Goal: Task Accomplishment & Management: Manage account settings

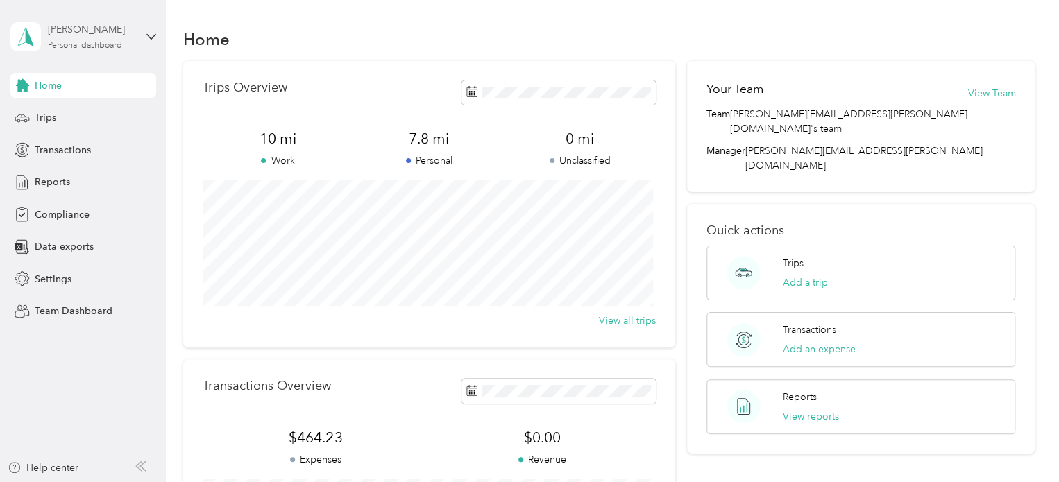
click at [111, 37] on div "[PERSON_NAME] Personal dashboard" at bounding box center [91, 36] width 87 height 28
click at [73, 108] on div "Team dashboard" at bounding box center [59, 114] width 74 height 15
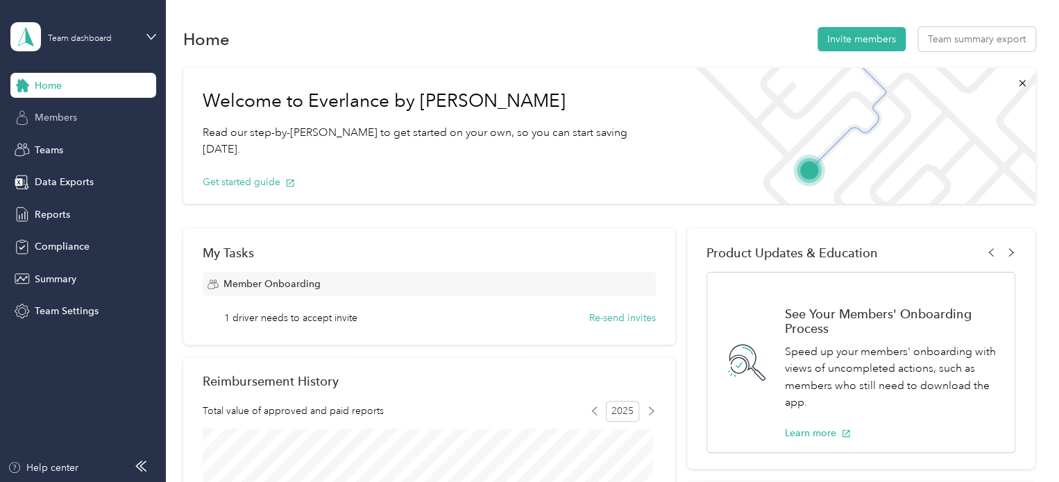
click at [73, 112] on span "Members" at bounding box center [56, 117] width 42 height 15
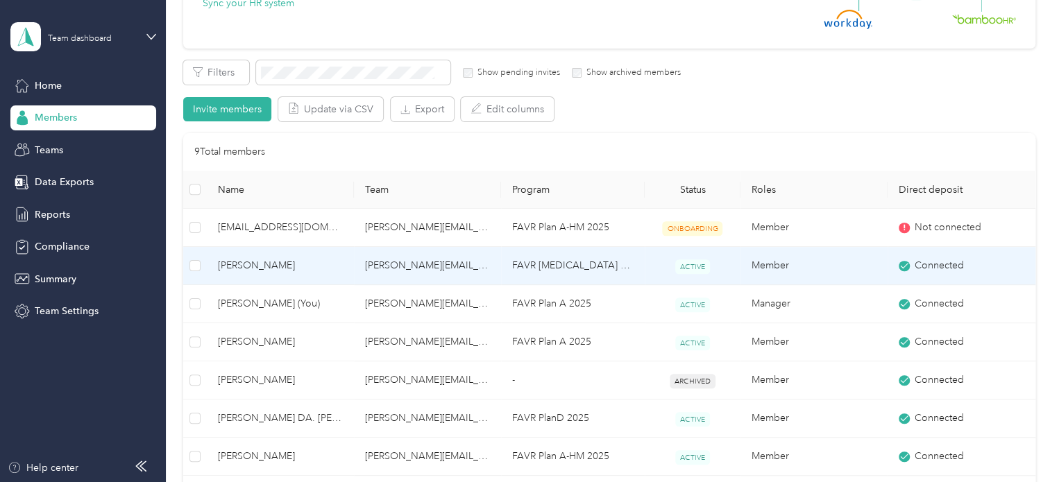
scroll to position [208, 0]
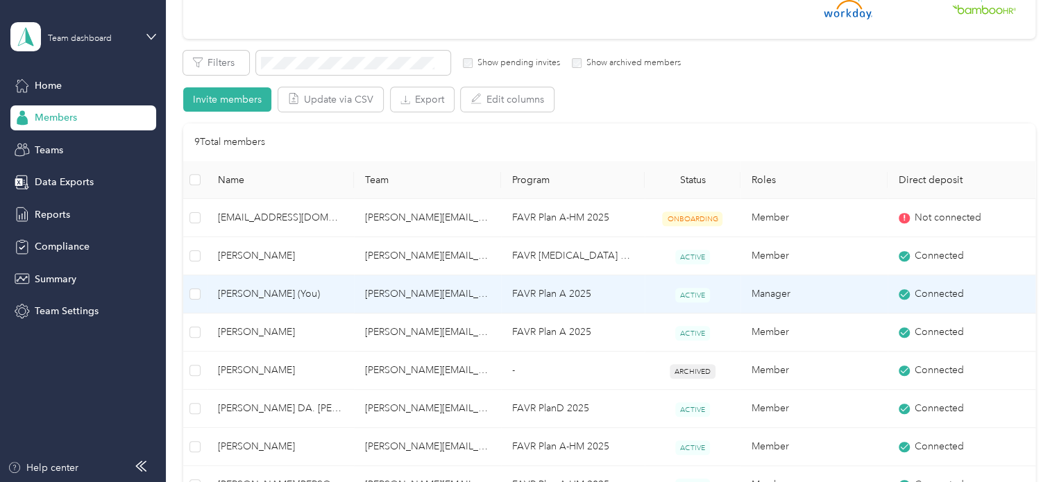
click at [276, 291] on span "[PERSON_NAME] (You)" at bounding box center [280, 294] width 125 height 15
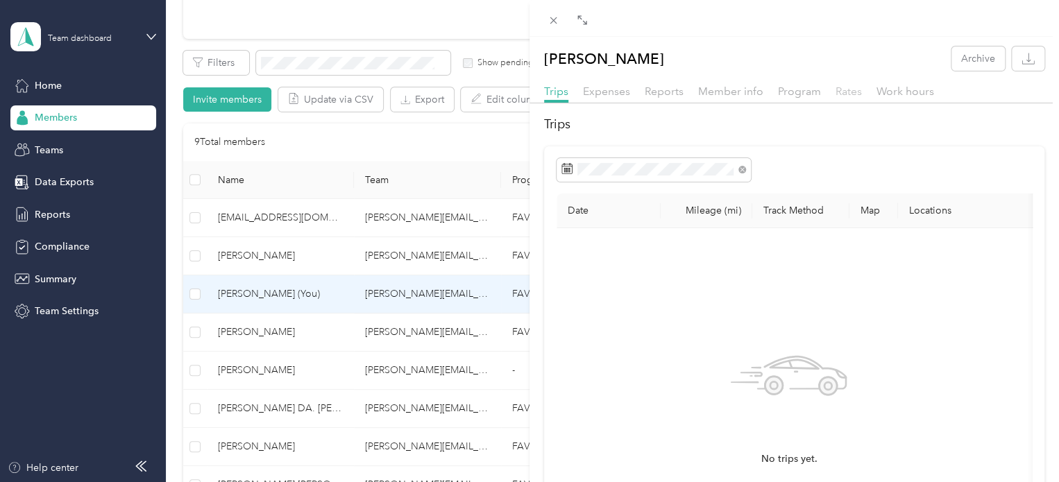
click at [846, 90] on span "Rates" at bounding box center [848, 91] width 26 height 13
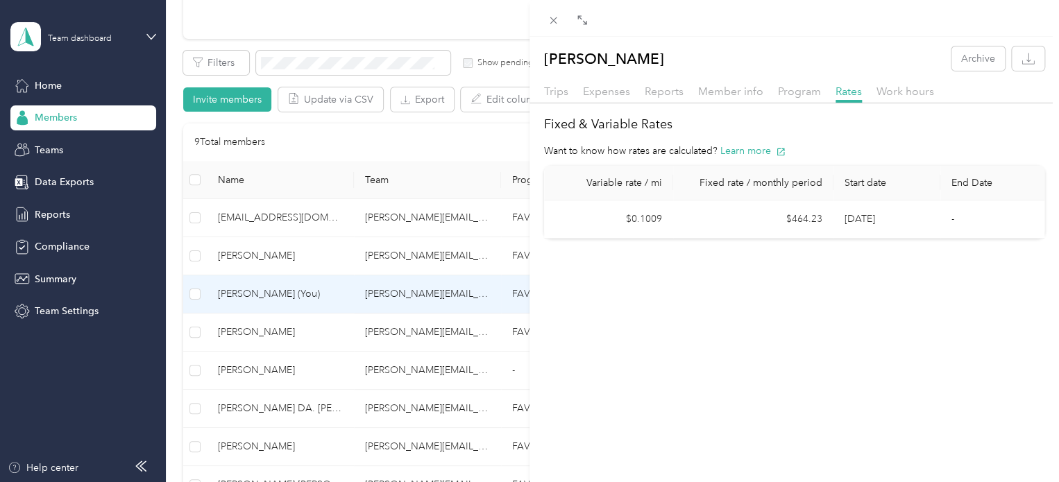
click at [246, 255] on div "[PERSON_NAME] Archive Trips Expenses Reports Member info Program Rates Work hou…" at bounding box center [529, 241] width 1059 height 482
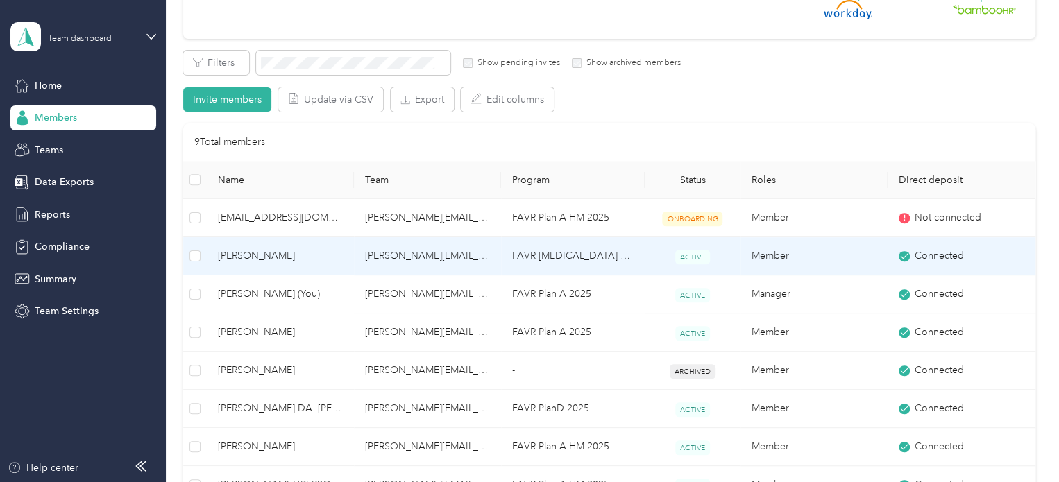
click at [247, 254] on span "[PERSON_NAME]" at bounding box center [280, 255] width 125 height 15
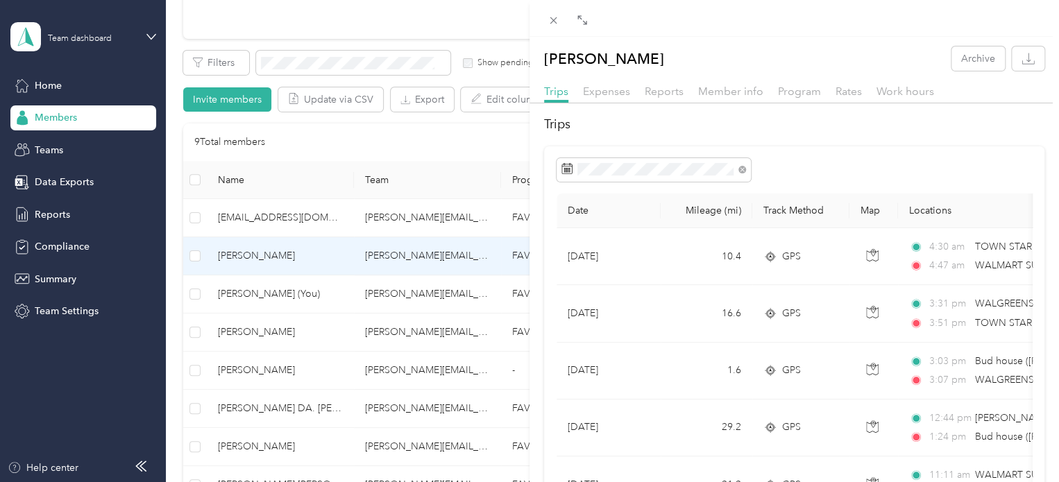
click at [852, 98] on div "Rates" at bounding box center [848, 91] width 26 height 17
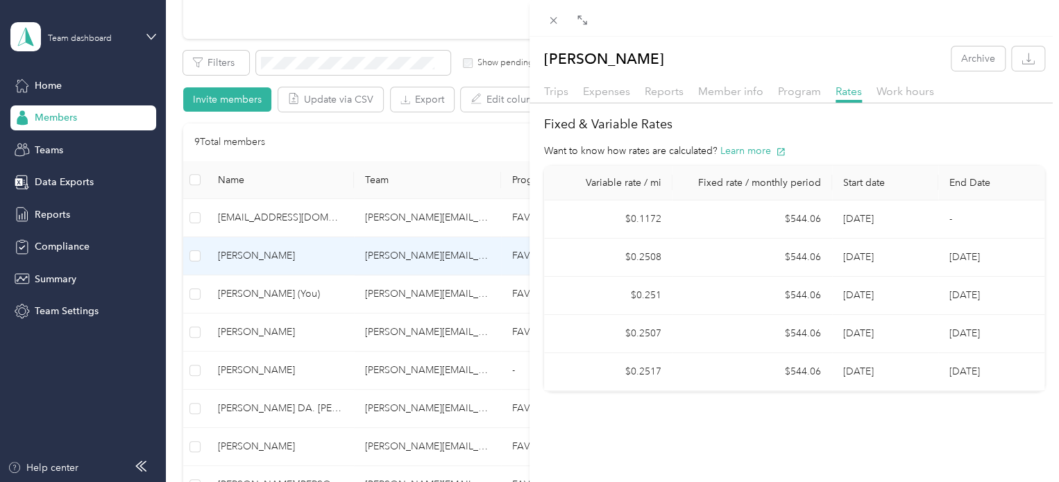
click at [254, 446] on div "[PERSON_NAME] Archive Trips Expenses Reports Member info Program Rates Work hou…" at bounding box center [529, 241] width 1059 height 482
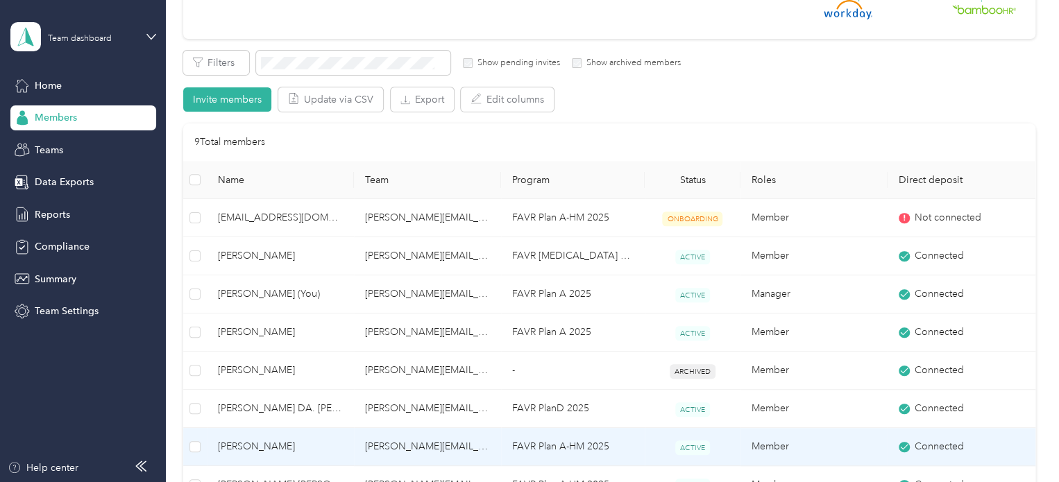
click at [255, 445] on span "[PERSON_NAME]" at bounding box center [280, 446] width 125 height 15
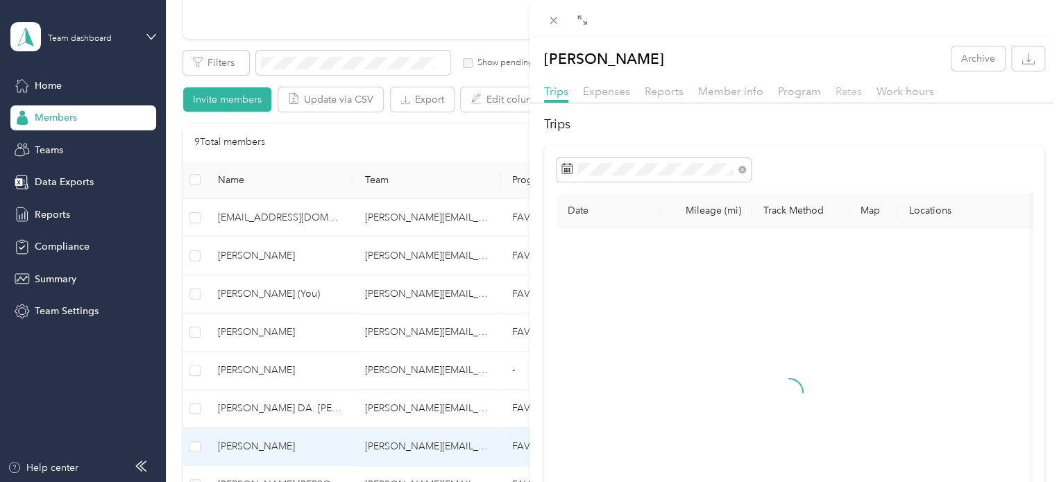
click at [848, 91] on span "Rates" at bounding box center [848, 91] width 26 height 13
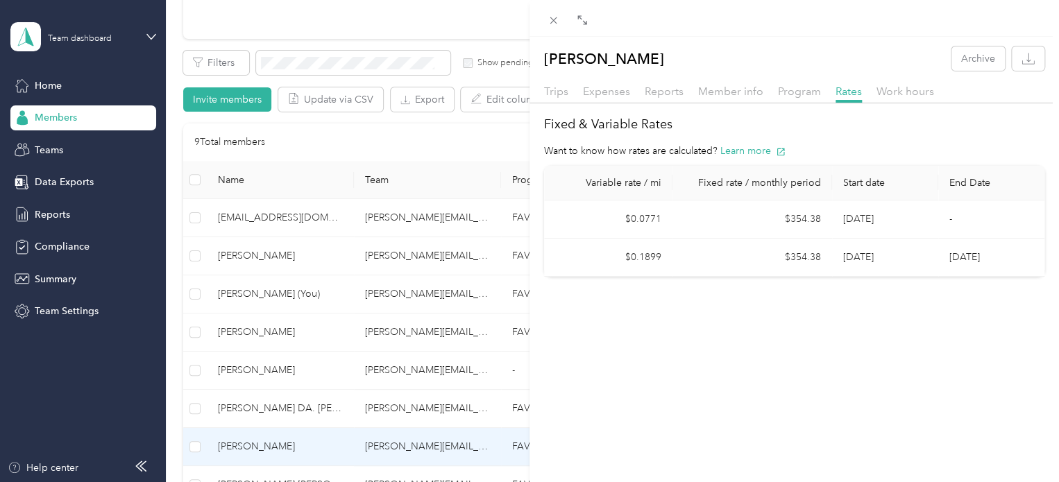
click at [51, 216] on div "[PERSON_NAME] Archive Trips Expenses Reports Member info Program Rates Work hou…" at bounding box center [529, 241] width 1059 height 482
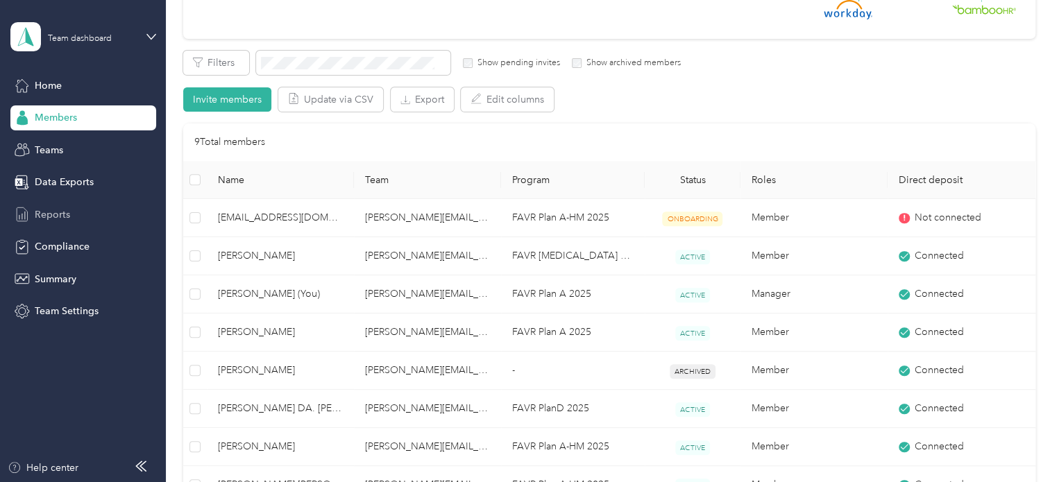
click at [51, 210] on span "Reports" at bounding box center [52, 214] width 35 height 15
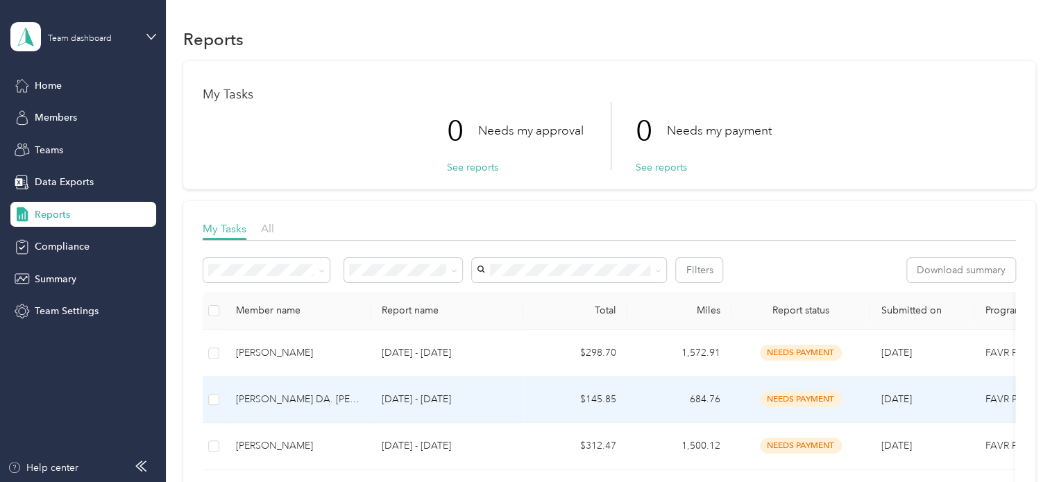
click at [264, 398] on div "[PERSON_NAME] DA. [PERSON_NAME]" at bounding box center [297, 399] width 123 height 15
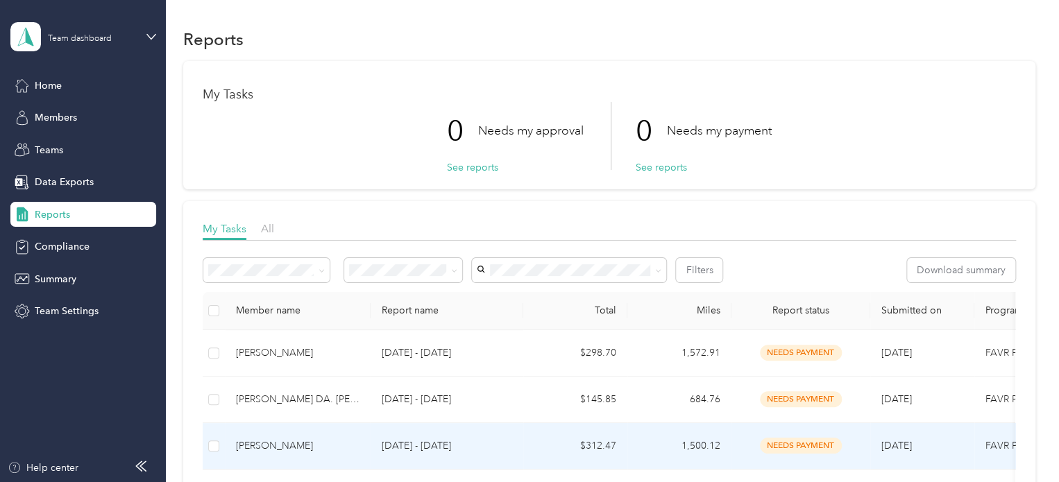
click at [281, 443] on div "[PERSON_NAME]" at bounding box center [297, 445] width 123 height 15
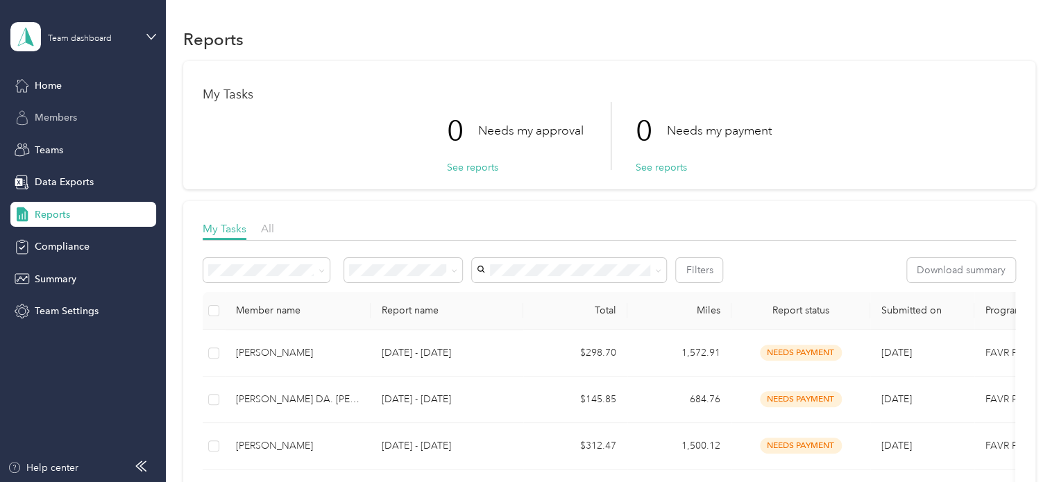
click at [69, 115] on span "Members" at bounding box center [56, 117] width 42 height 15
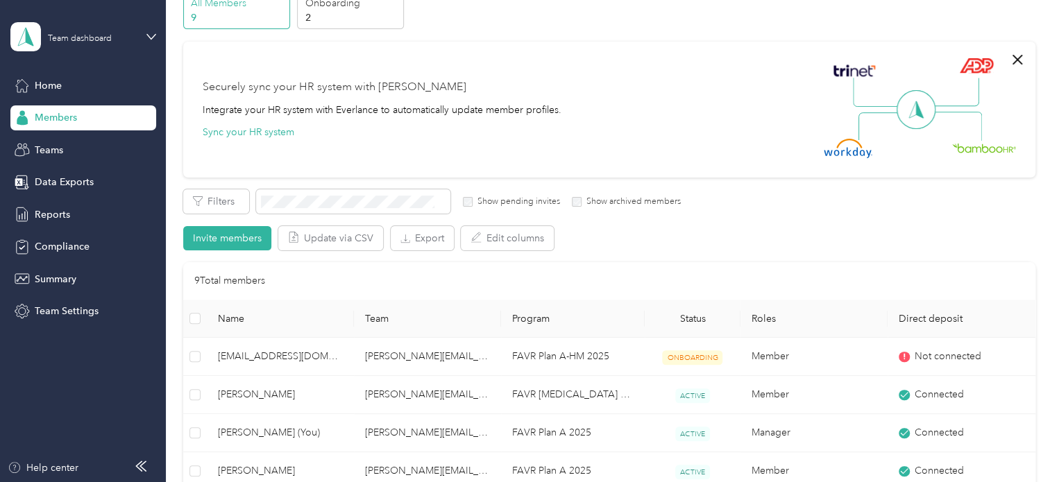
scroll to position [139, 0]
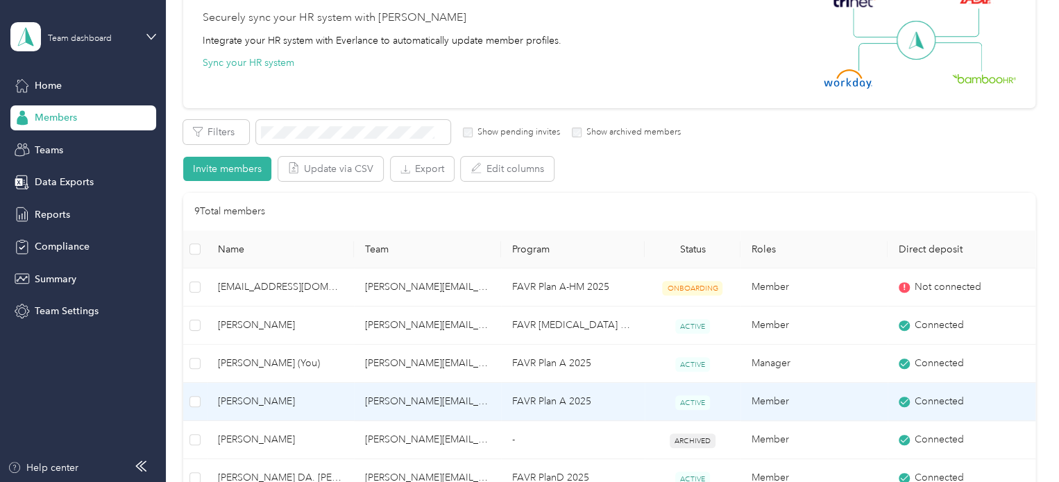
click at [237, 399] on span "[PERSON_NAME]" at bounding box center [280, 401] width 125 height 15
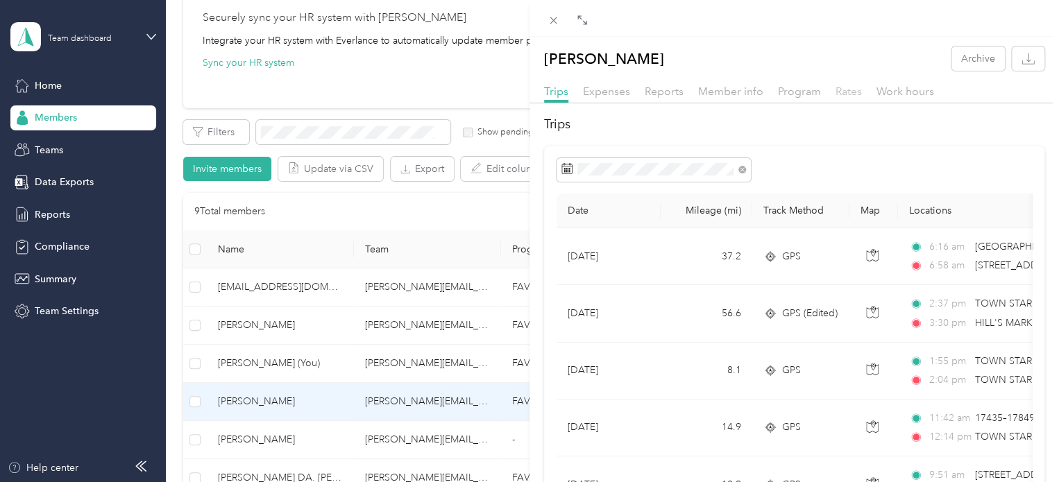
click at [844, 89] on span "Rates" at bounding box center [848, 91] width 26 height 13
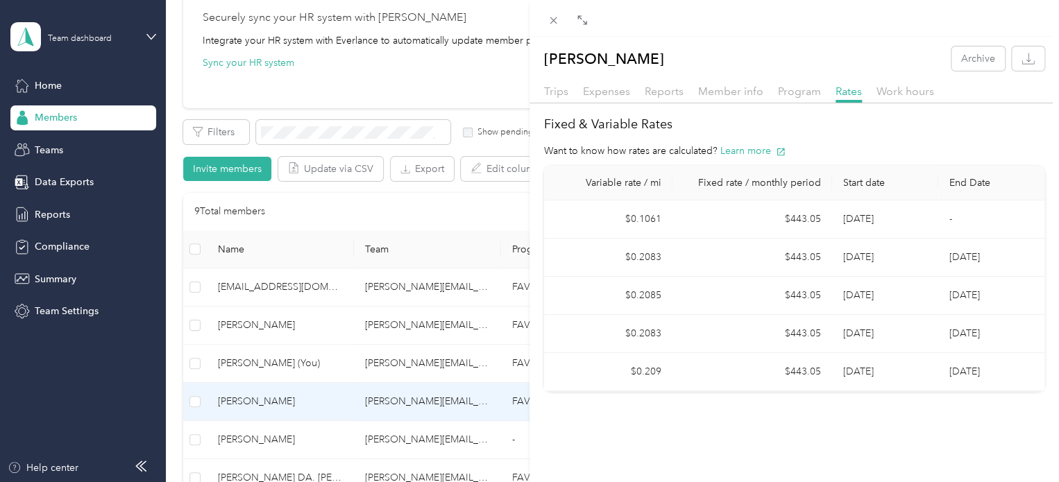
click at [264, 327] on div "[PERSON_NAME] Archive Trips Expenses Reports Member info Program Rates Work hou…" at bounding box center [529, 241] width 1059 height 482
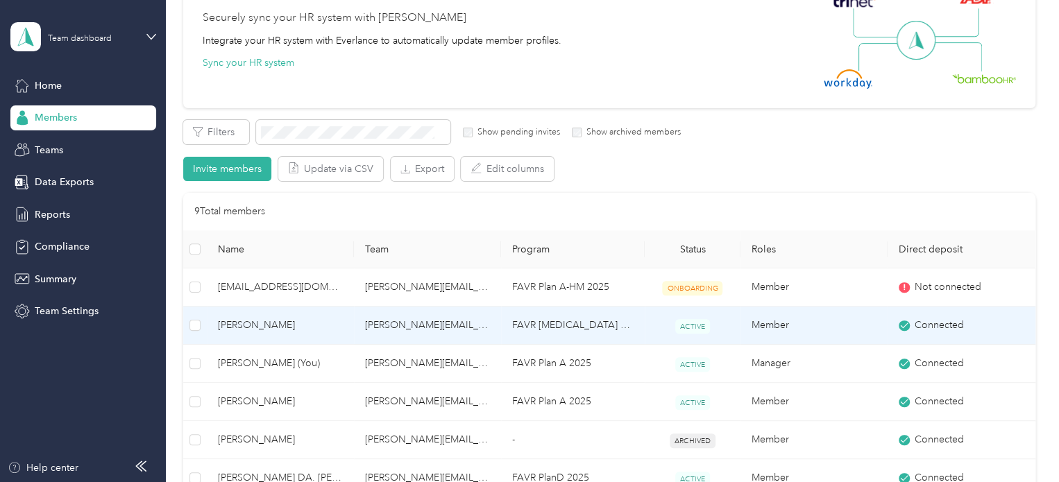
click at [264, 327] on span "[PERSON_NAME]" at bounding box center [280, 325] width 125 height 15
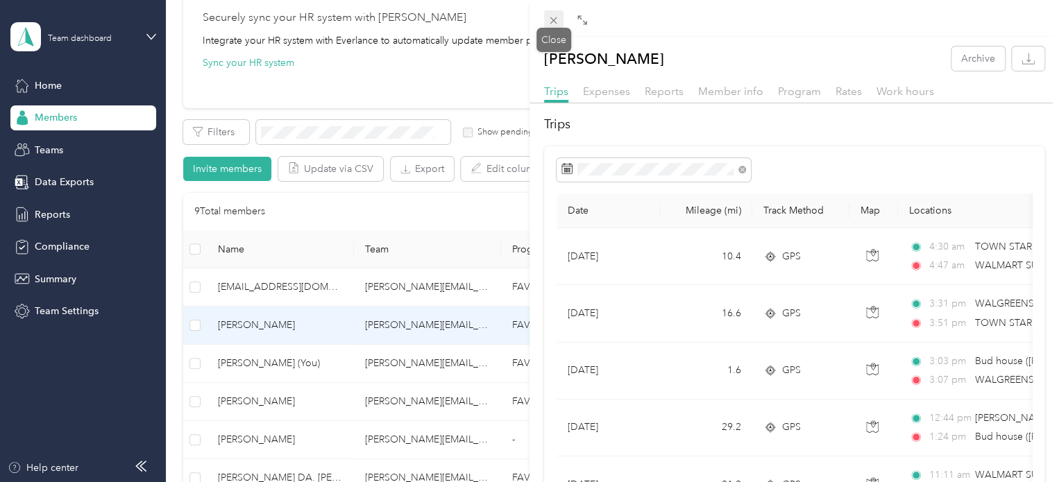
click at [557, 21] on icon at bounding box center [553, 21] width 12 height 12
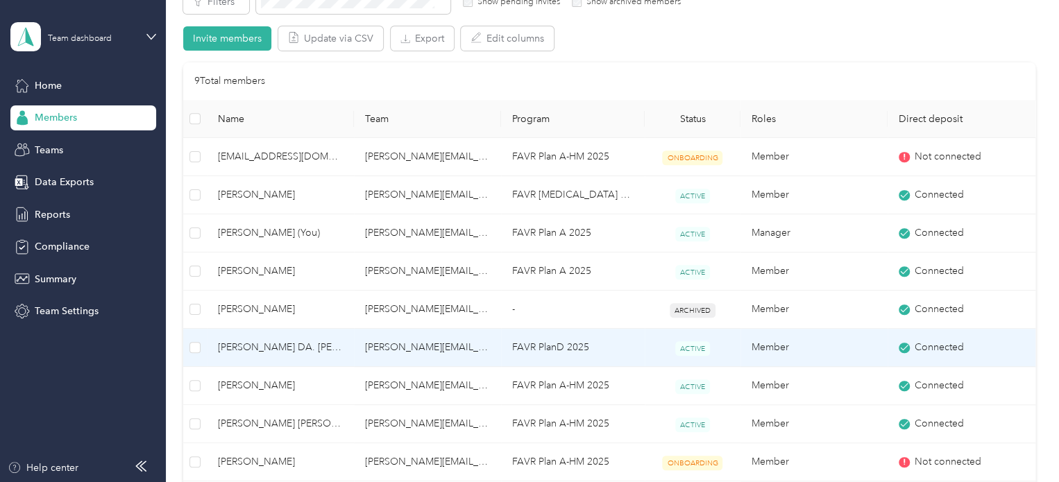
scroll to position [277, 0]
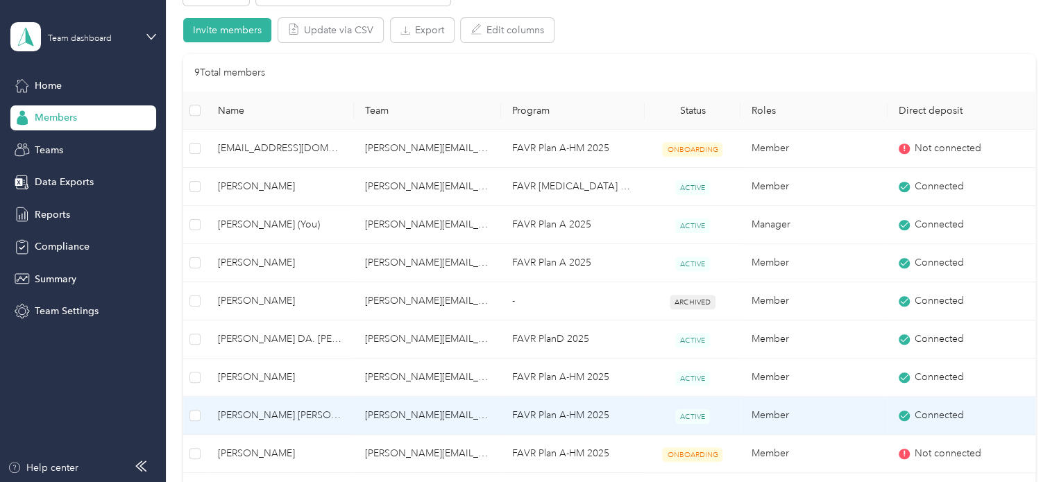
click at [252, 408] on span "[PERSON_NAME] [PERSON_NAME]" at bounding box center [280, 415] width 125 height 15
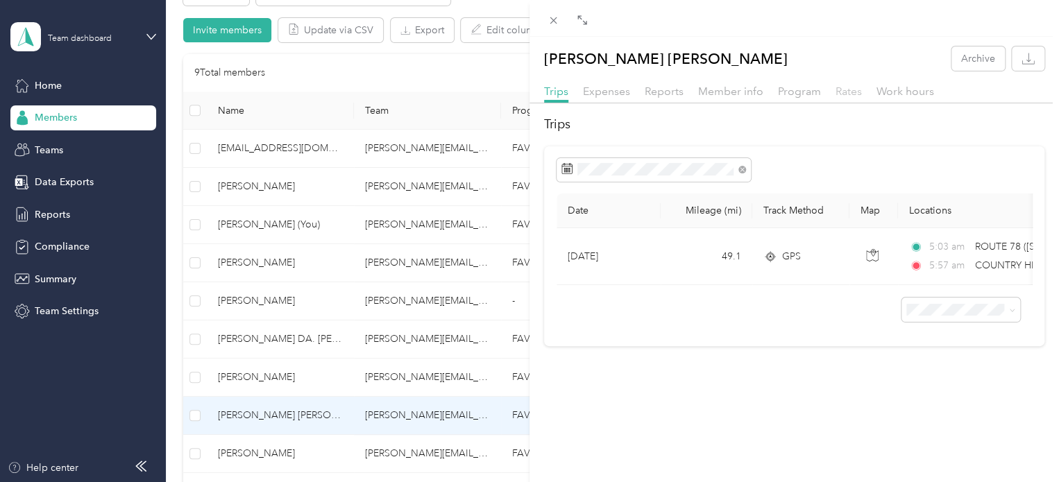
click at [848, 93] on span "Rates" at bounding box center [848, 91] width 26 height 13
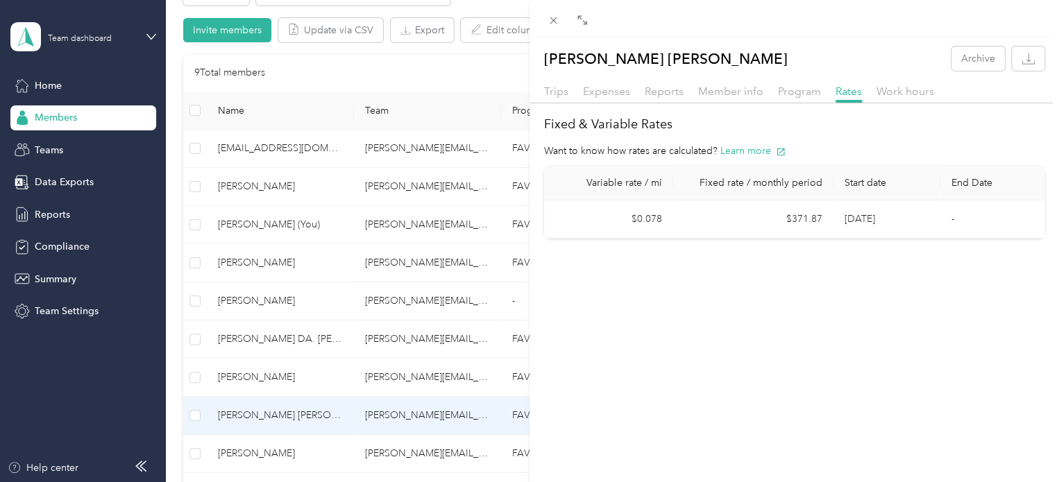
click at [258, 411] on div "[PERSON_NAME] [PERSON_NAME] Archive Trips Expenses Reports Member info Program …" at bounding box center [529, 241] width 1059 height 482
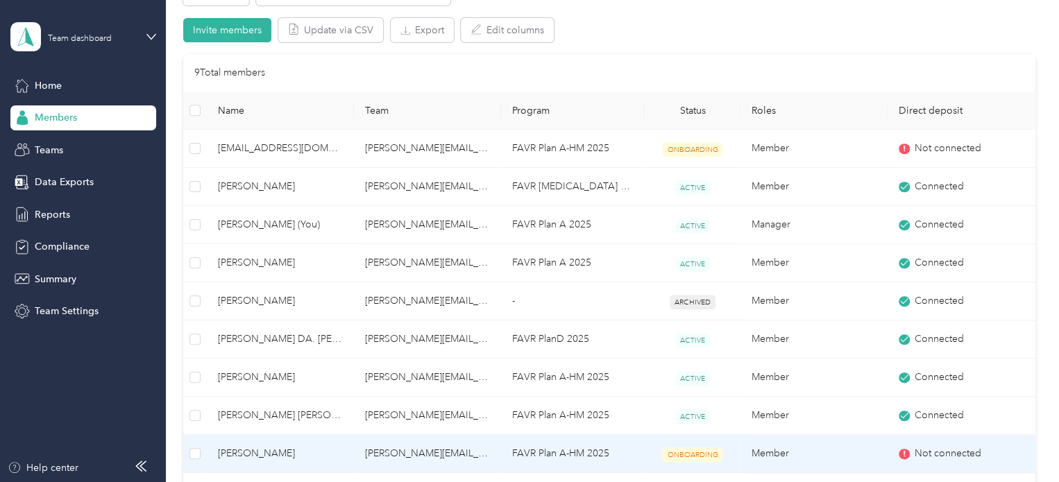
click at [296, 448] on span "[PERSON_NAME]" at bounding box center [280, 453] width 125 height 15
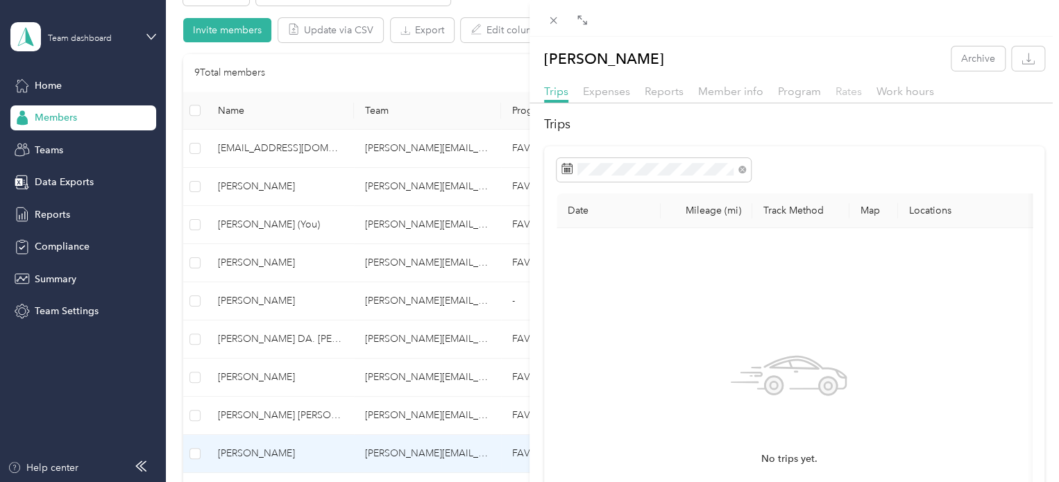
click at [846, 93] on span "Rates" at bounding box center [848, 91] width 26 height 13
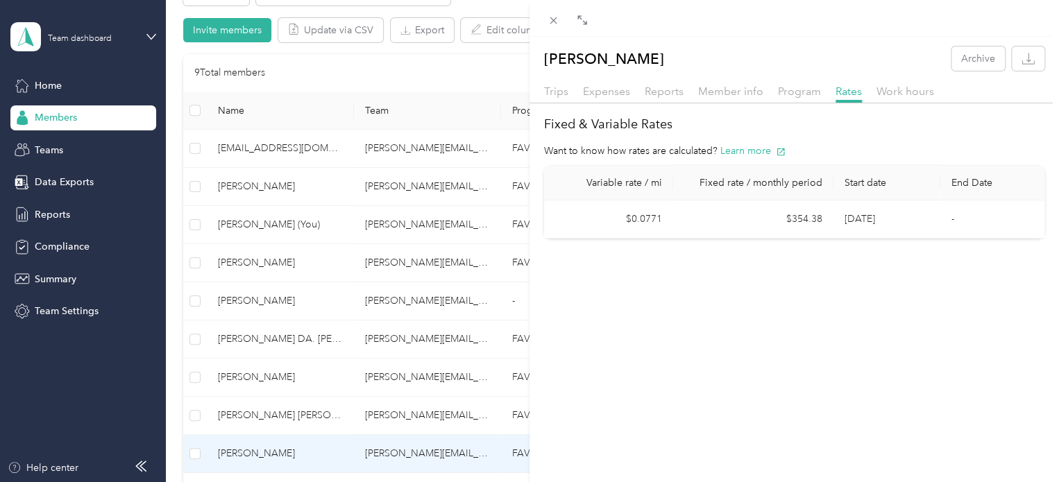
click at [255, 334] on div "[PERSON_NAME] Archive Trips Expenses Reports Member info Program Rates Work hou…" at bounding box center [529, 241] width 1059 height 482
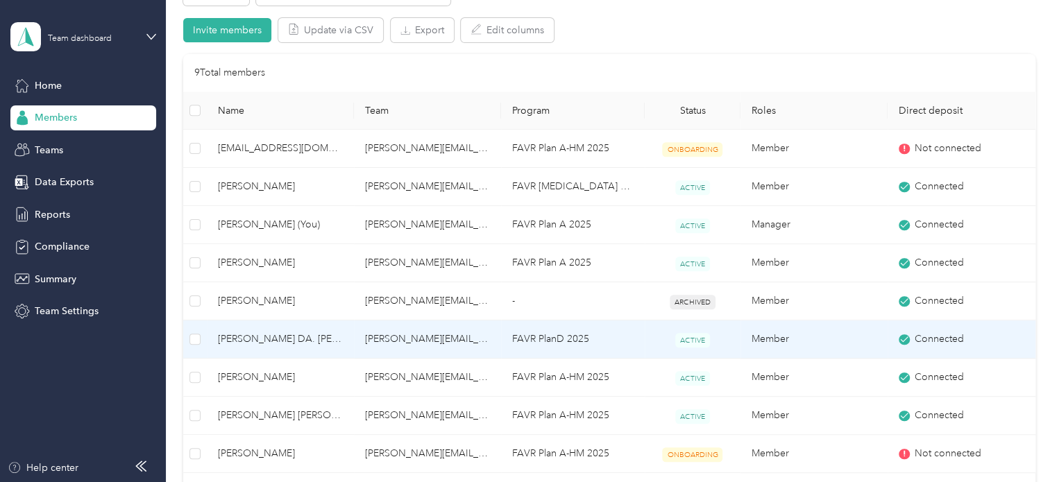
click at [255, 334] on span "[PERSON_NAME] DA. [PERSON_NAME]" at bounding box center [280, 339] width 125 height 15
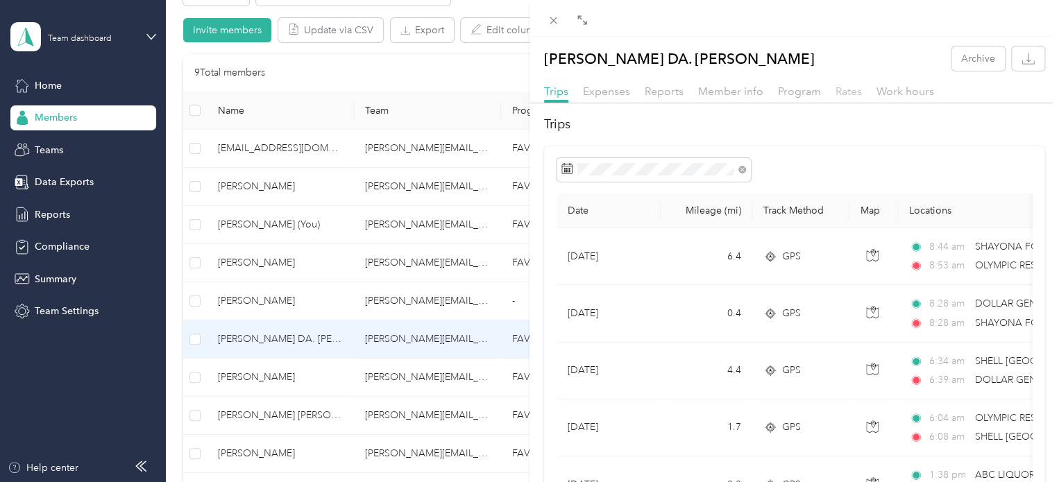
click at [843, 94] on span "Rates" at bounding box center [848, 91] width 26 height 13
